Goal: Task Accomplishment & Management: Use online tool/utility

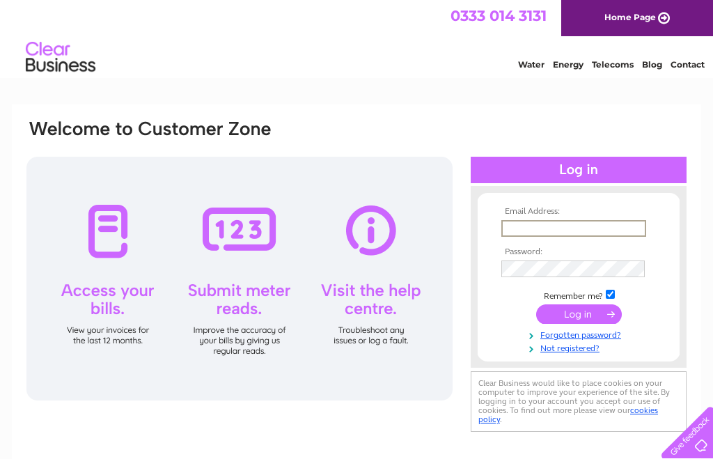
type input "kati.ritchie@btopenworld.com"
click at [579, 315] on input "submit" at bounding box center [579, 313] width 86 height 20
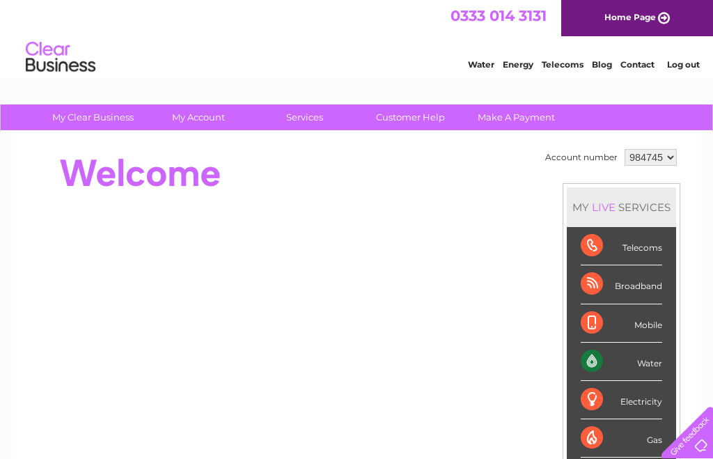
click at [641, 363] on div "Water" at bounding box center [622, 362] width 82 height 38
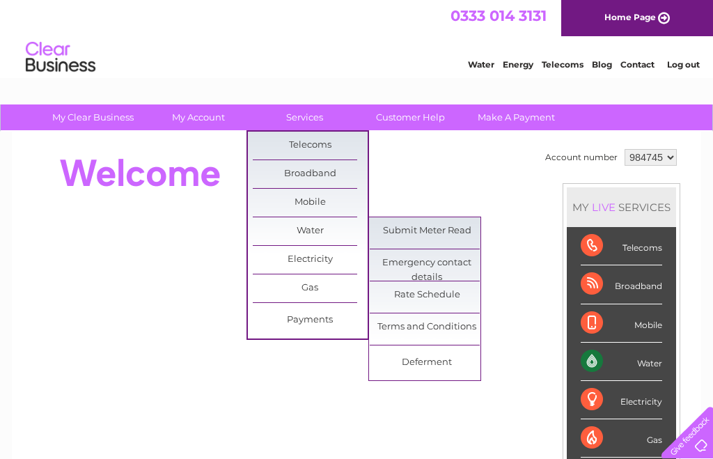
click at [459, 235] on link "Submit Meter Read" at bounding box center [427, 231] width 115 height 28
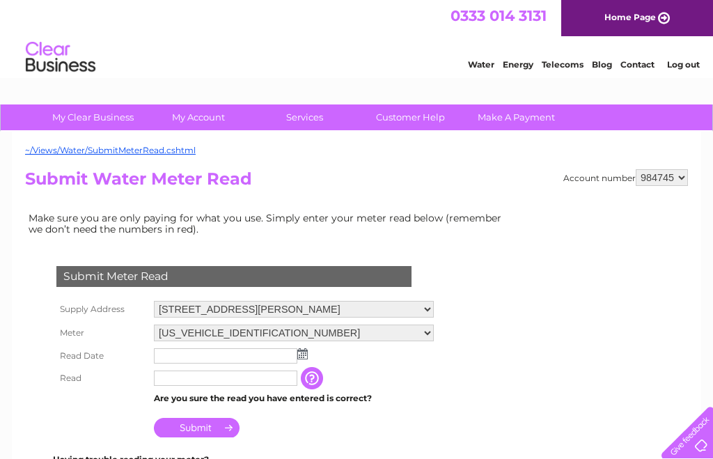
click at [307, 356] on img at bounding box center [302, 353] width 10 height 11
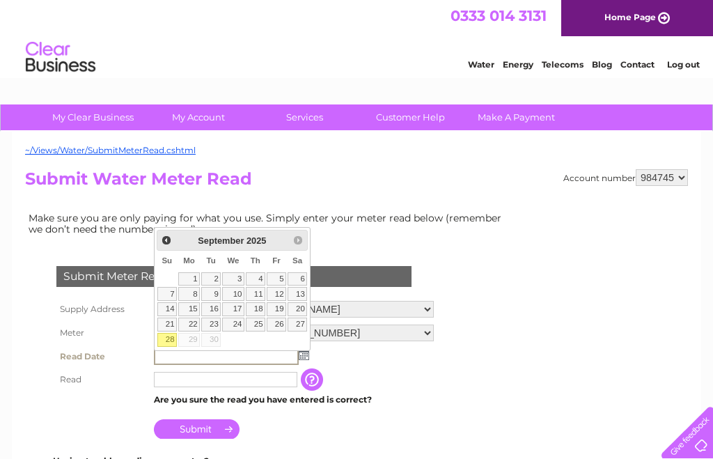
click at [169, 345] on link "28" at bounding box center [167, 340] width 20 height 14
type input "2025/09/28"
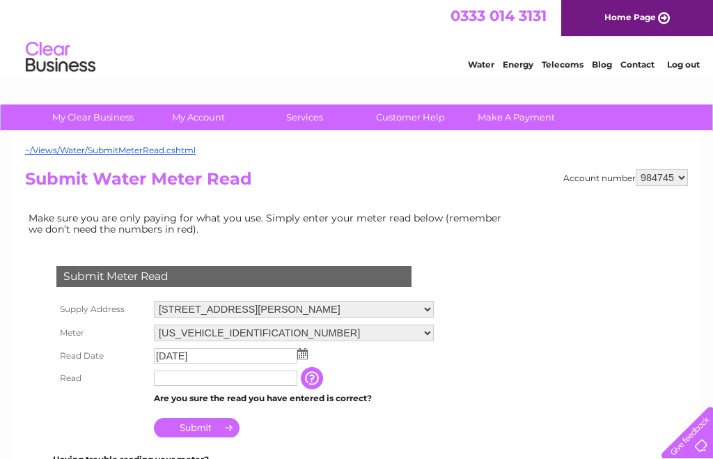
click at [188, 386] on input "text" at bounding box center [226, 378] width 144 height 15
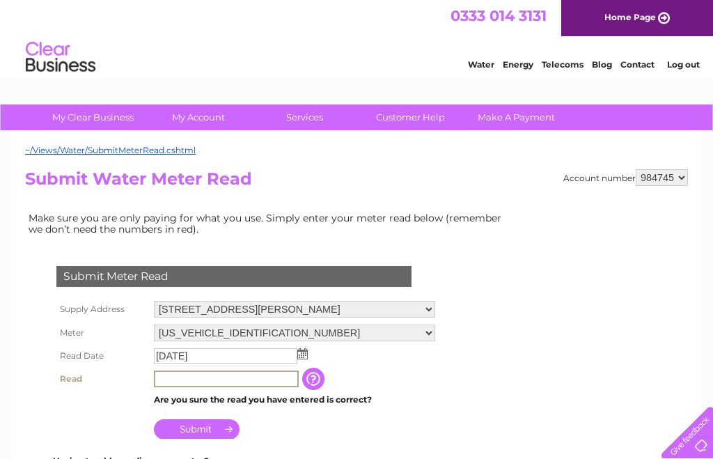
scroll to position [10, 0]
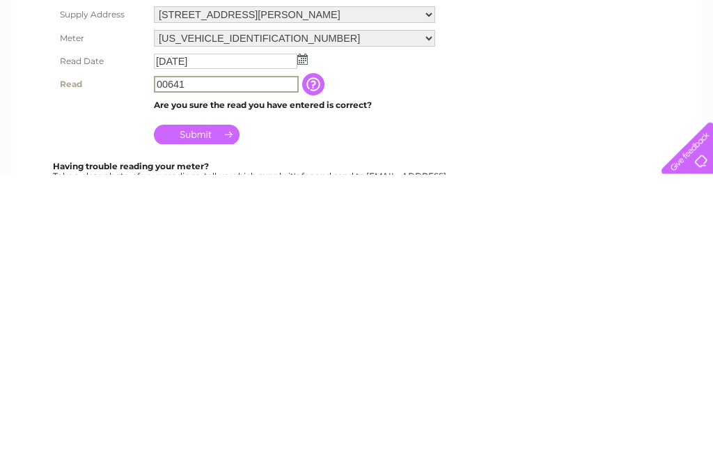
type input "00641"
click at [206, 242] on div "Submit Meter Read Supply Address Island House, Whiting Bay, Isle Of Arran, Isle…" at bounding box center [237, 358] width 424 height 233
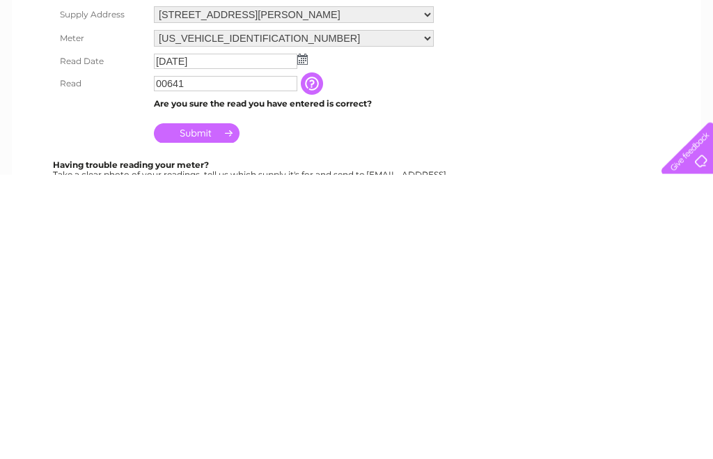
scroll to position [295, 0]
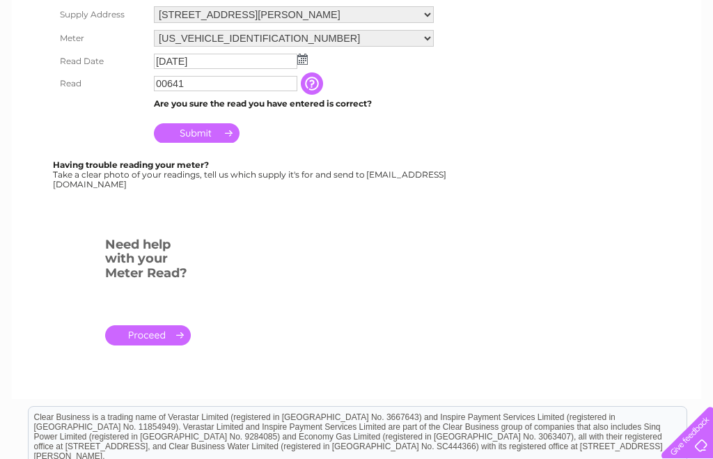
click at [206, 143] on input "Submit" at bounding box center [197, 133] width 86 height 20
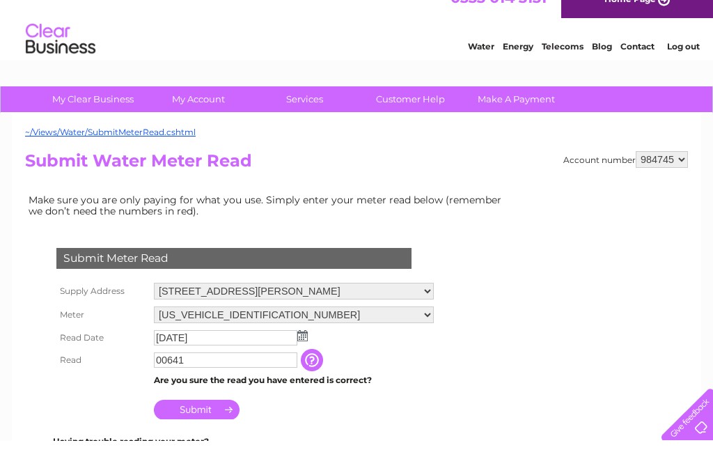
scroll to position [19, 0]
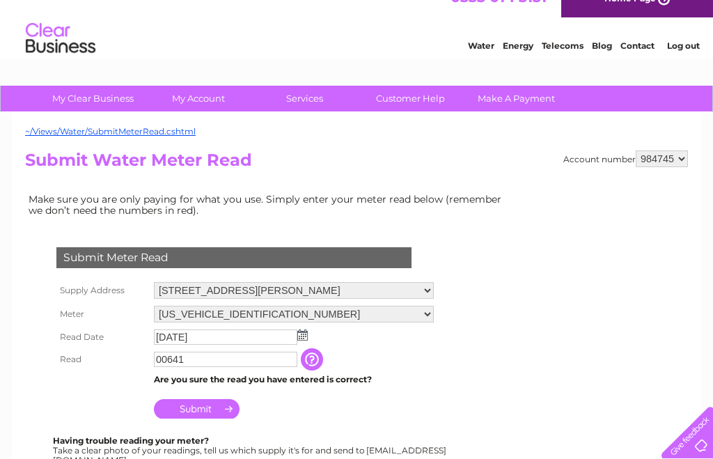
click at [205, 419] on input "Submit" at bounding box center [197, 409] width 86 height 20
